Goal: Navigation & Orientation: Find specific page/section

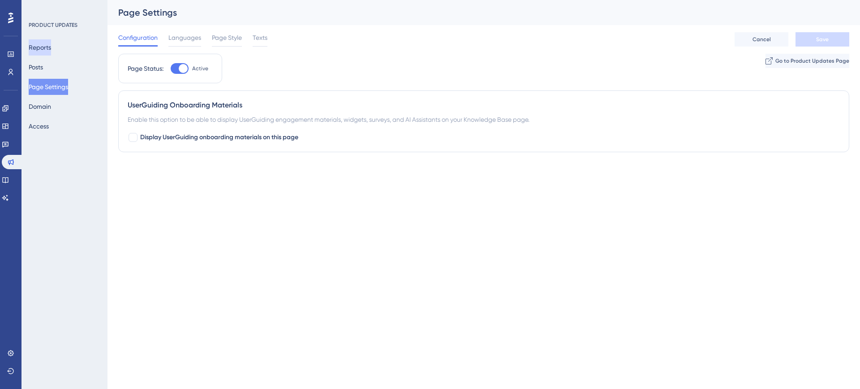
click at [48, 49] on button "Reports" at bounding box center [40, 47] width 22 height 16
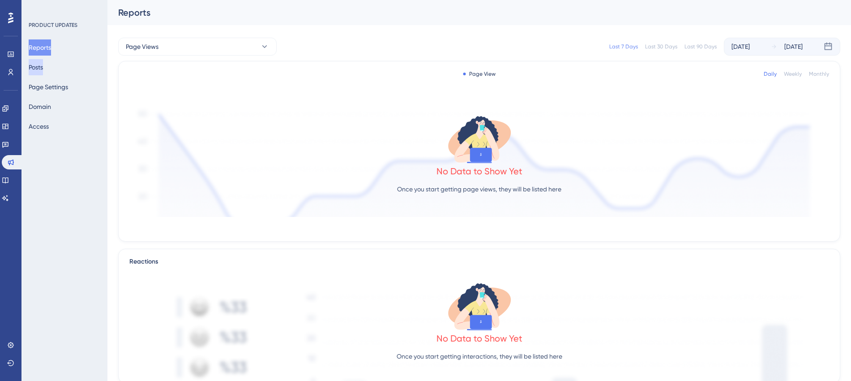
click at [41, 70] on button "Posts" at bounding box center [36, 67] width 14 height 16
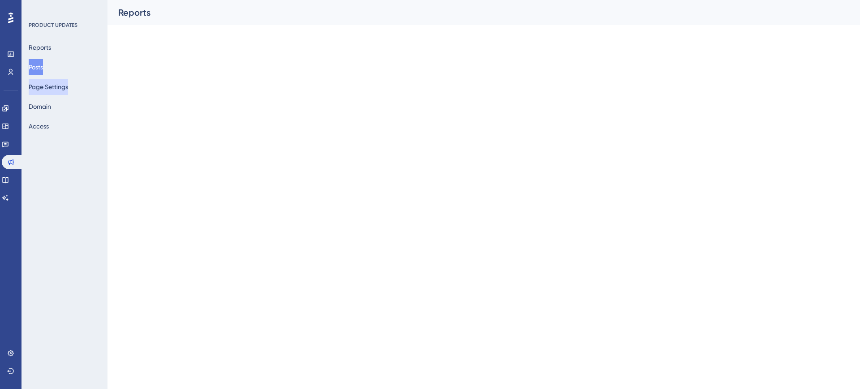
click at [44, 89] on button "Page Settings" at bounding box center [48, 87] width 39 height 16
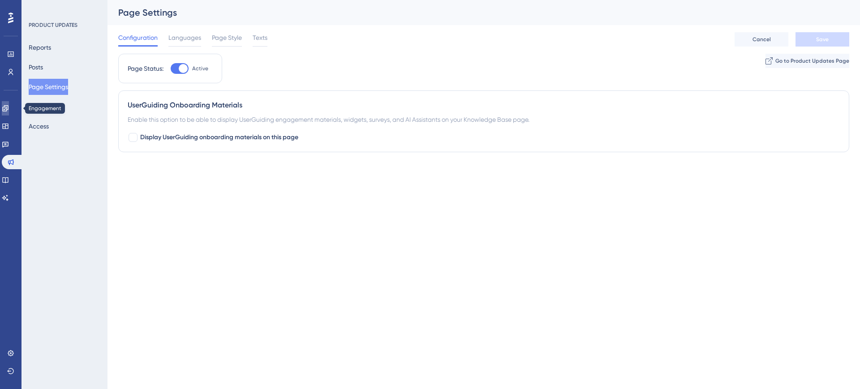
click at [8, 108] on icon at bounding box center [5, 108] width 6 height 6
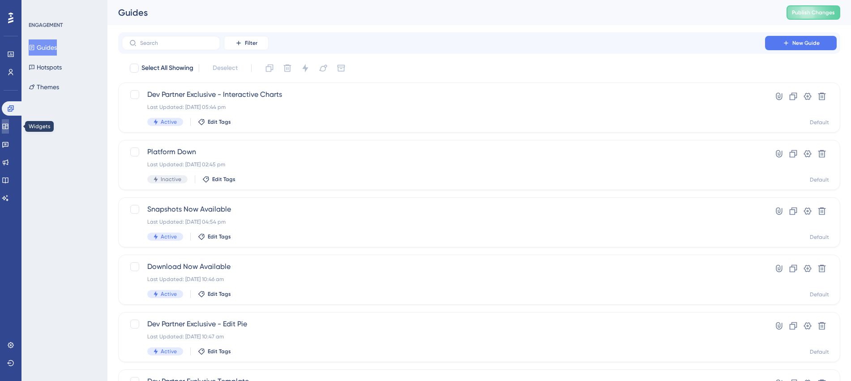
click at [8, 123] on icon at bounding box center [5, 126] width 7 height 7
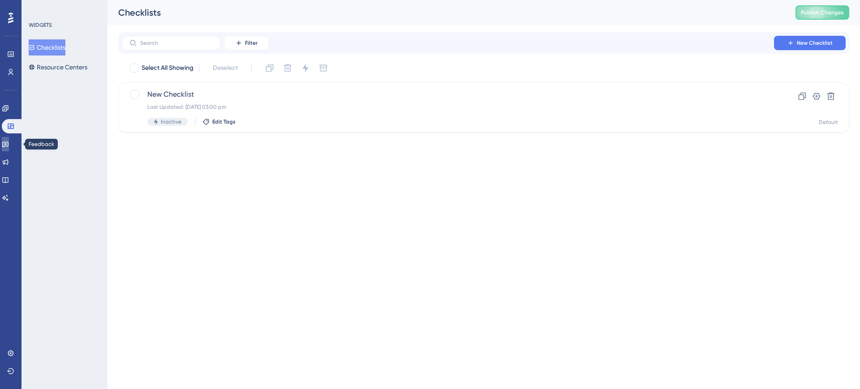
click at [9, 141] on icon at bounding box center [5, 144] width 7 height 7
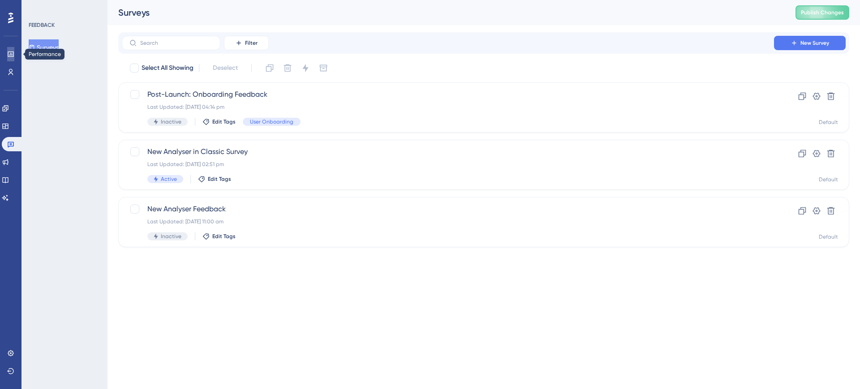
click at [14, 53] on link at bounding box center [10, 54] width 7 height 14
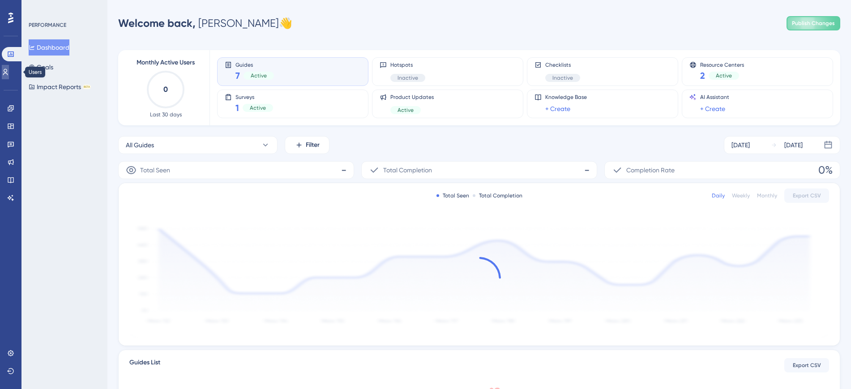
click at [9, 75] on icon at bounding box center [5, 71] width 7 height 7
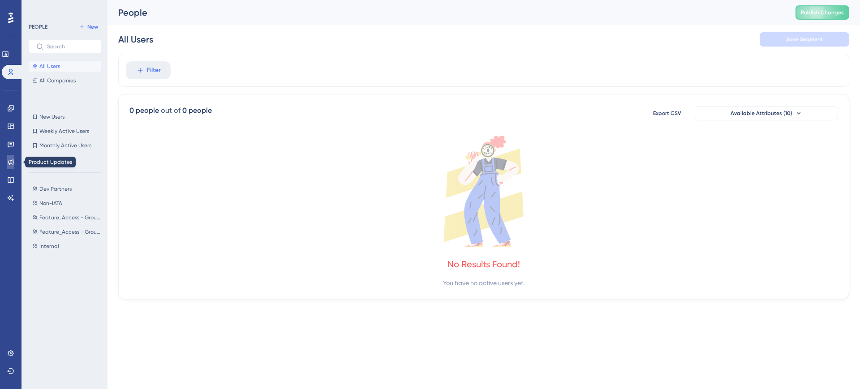
click at [12, 155] on link at bounding box center [10, 162] width 7 height 14
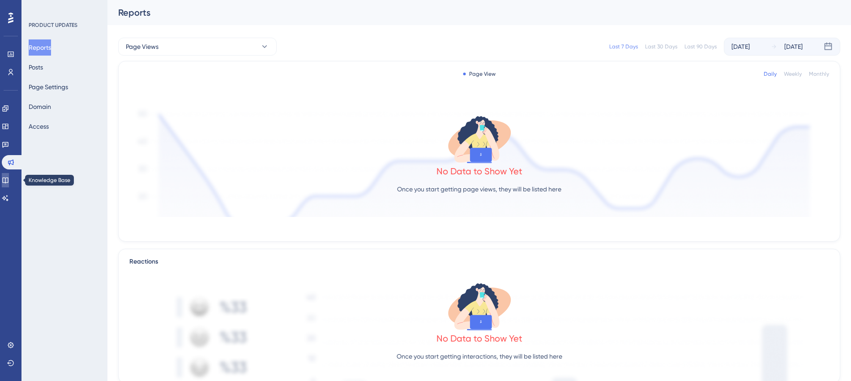
click at [9, 173] on link at bounding box center [5, 180] width 7 height 14
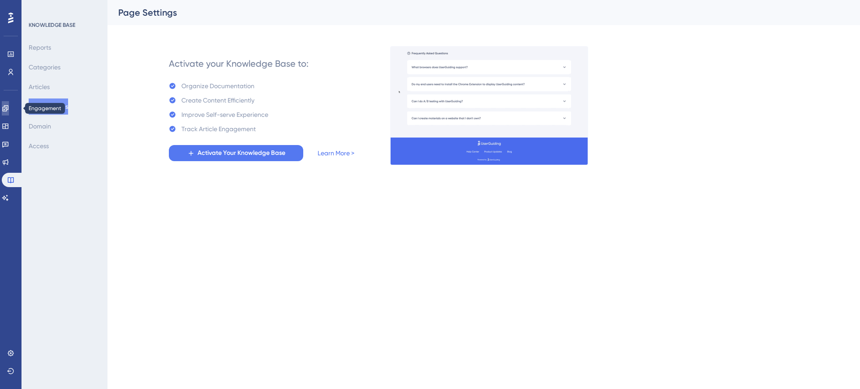
click at [9, 112] on link at bounding box center [5, 108] width 7 height 14
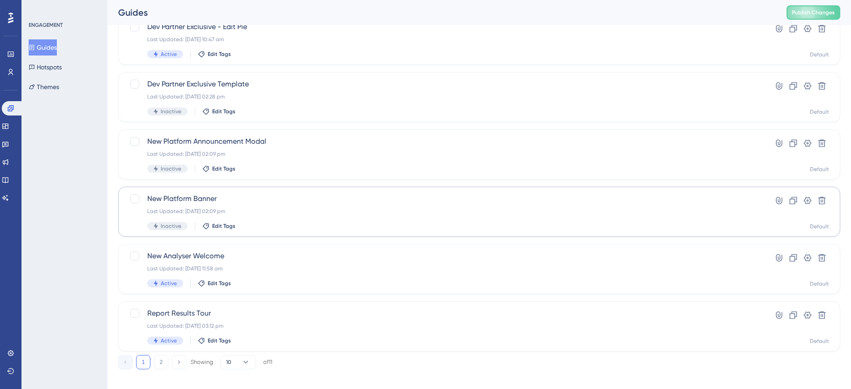
scroll to position [306, 0]
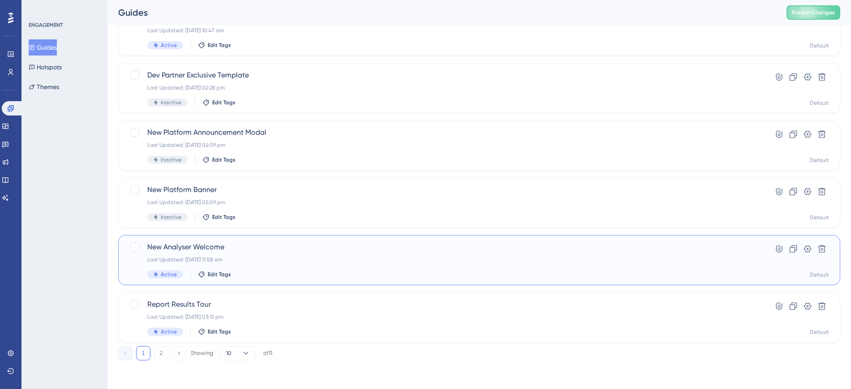
click at [212, 248] on span "New Analyser Welcome" at bounding box center [443, 247] width 592 height 11
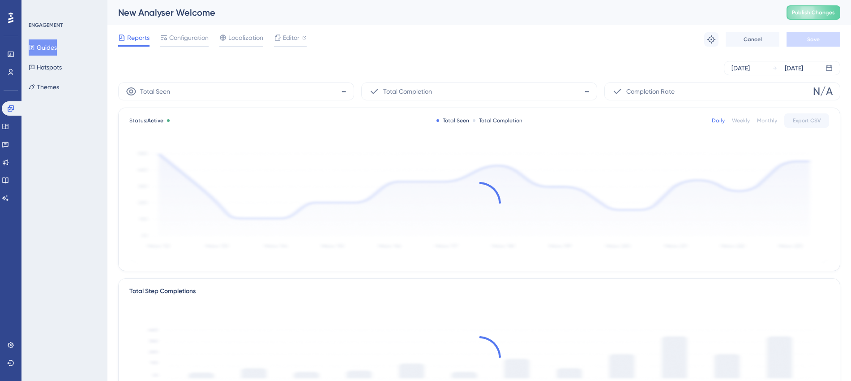
click at [308, 38] on div "Reports Configuration Localization Editor Troubleshoot Cancel Save" at bounding box center [479, 39] width 722 height 29
click at [304, 39] on icon at bounding box center [305, 38] width 4 height 4
click at [52, 50] on button "Guides" at bounding box center [43, 47] width 28 height 16
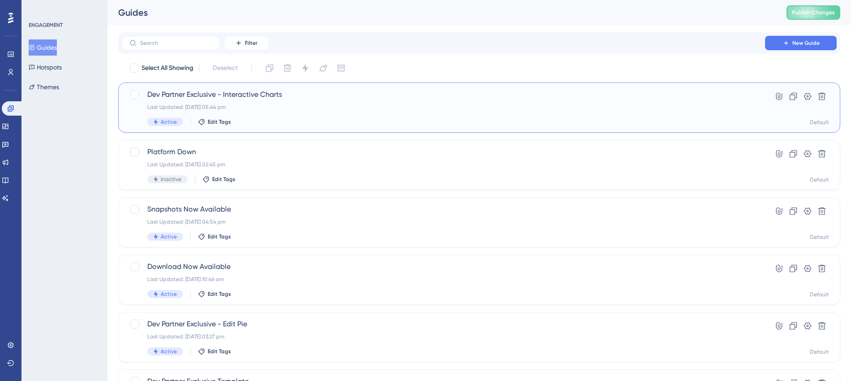
click at [242, 103] on div "Last Updated: 23 Sept 2025 05:44 pm" at bounding box center [443, 106] width 592 height 7
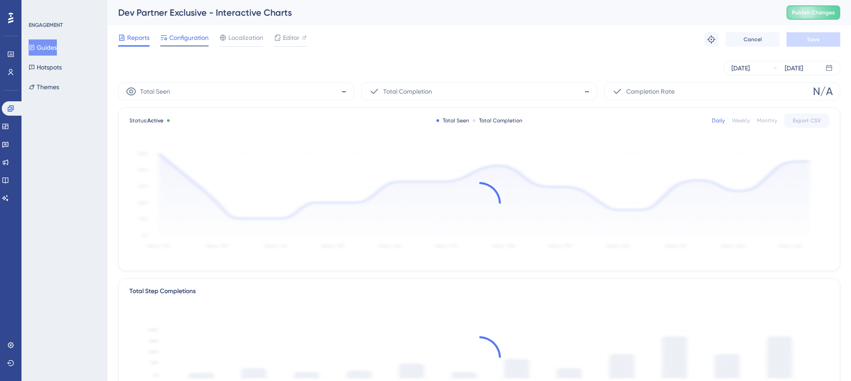
click at [173, 35] on span "Configuration" at bounding box center [188, 37] width 39 height 11
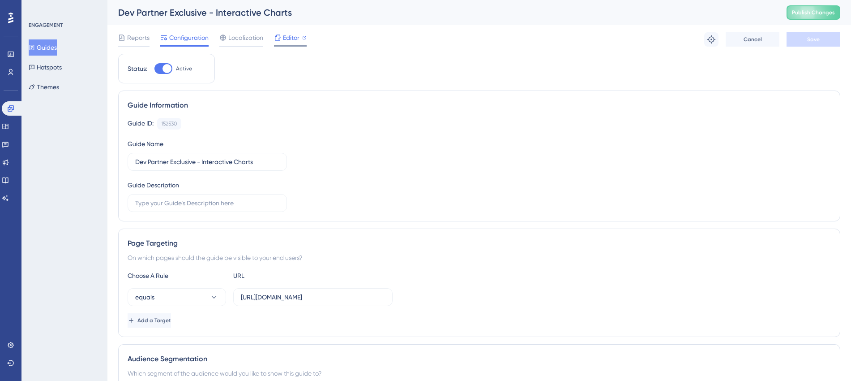
click at [295, 35] on span "Editor" at bounding box center [291, 37] width 17 height 11
